Goal: Transaction & Acquisition: Purchase product/service

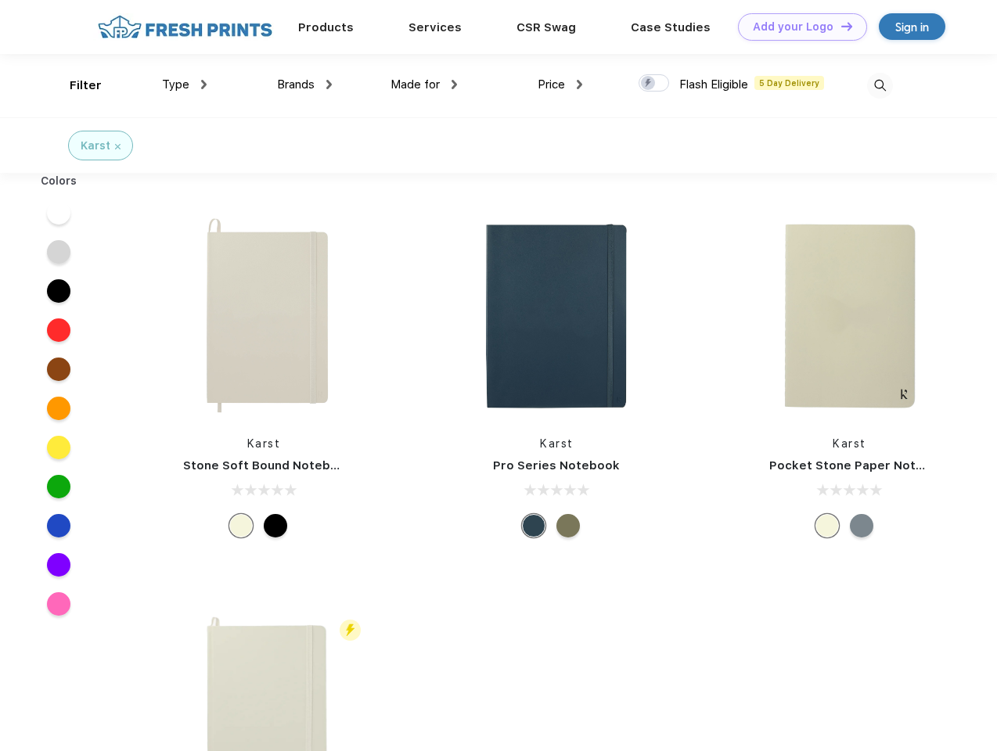
click at [796, 27] on link "Add your Logo Design Tool" at bounding box center [802, 26] width 129 height 27
click at [0, 0] on div "Design Tool" at bounding box center [0, 0] width 0 height 0
click at [839, 26] on link "Add your Logo Design Tool" at bounding box center [802, 26] width 129 height 27
click at [75, 85] on div "Filter" at bounding box center [86, 86] width 32 height 18
click at [185, 84] on span "Type" at bounding box center [175, 84] width 27 height 14
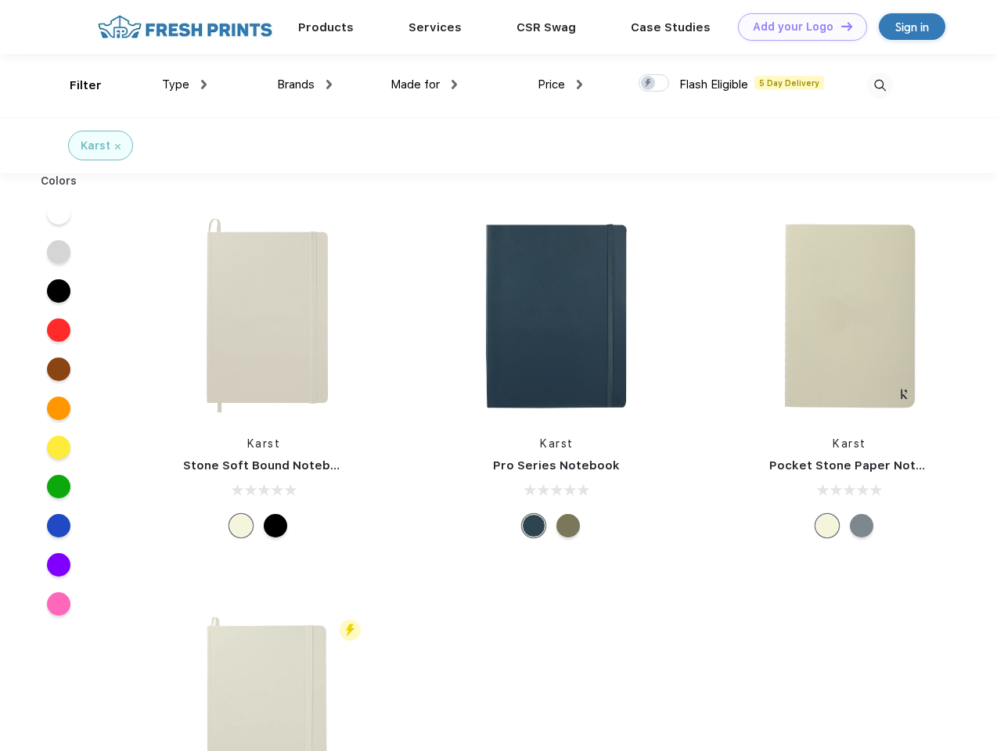
click at [304, 84] on span "Brands" at bounding box center [296, 84] width 38 height 14
click at [424, 84] on span "Made for" at bounding box center [414, 84] width 49 height 14
click at [560, 84] on span "Price" at bounding box center [550, 84] width 27 height 14
click at [654, 84] on div at bounding box center [653, 82] width 31 height 17
click at [649, 84] on input "checkbox" at bounding box center [643, 79] width 10 height 10
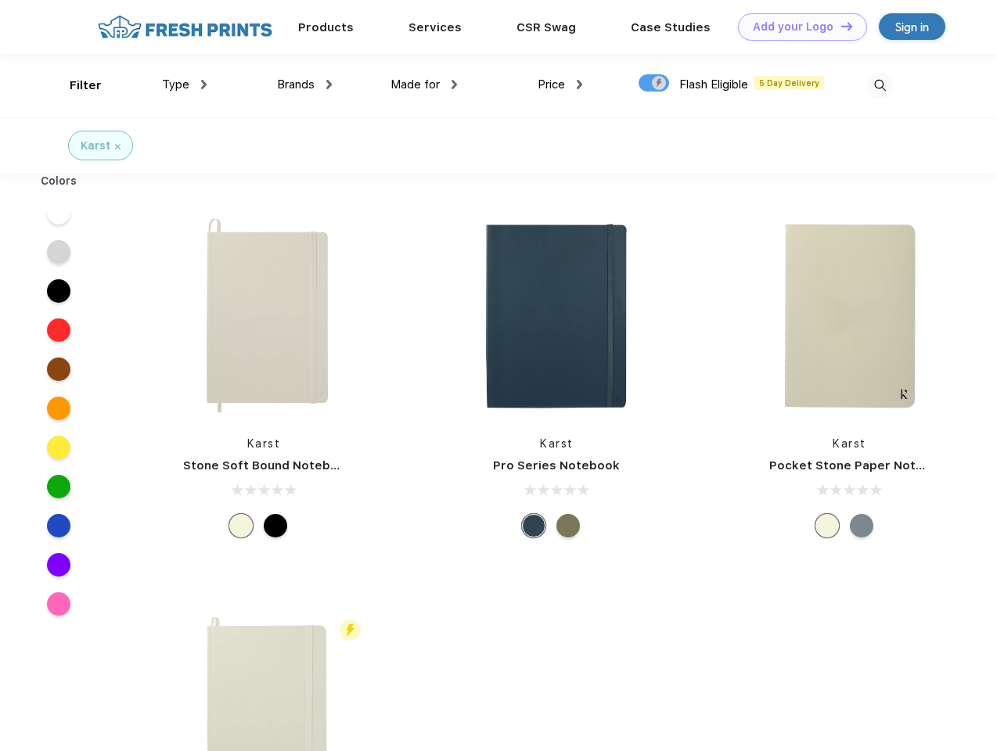
click at [879, 85] on img at bounding box center [880, 86] width 26 height 26
